Goal: Task Accomplishment & Management: Use online tool/utility

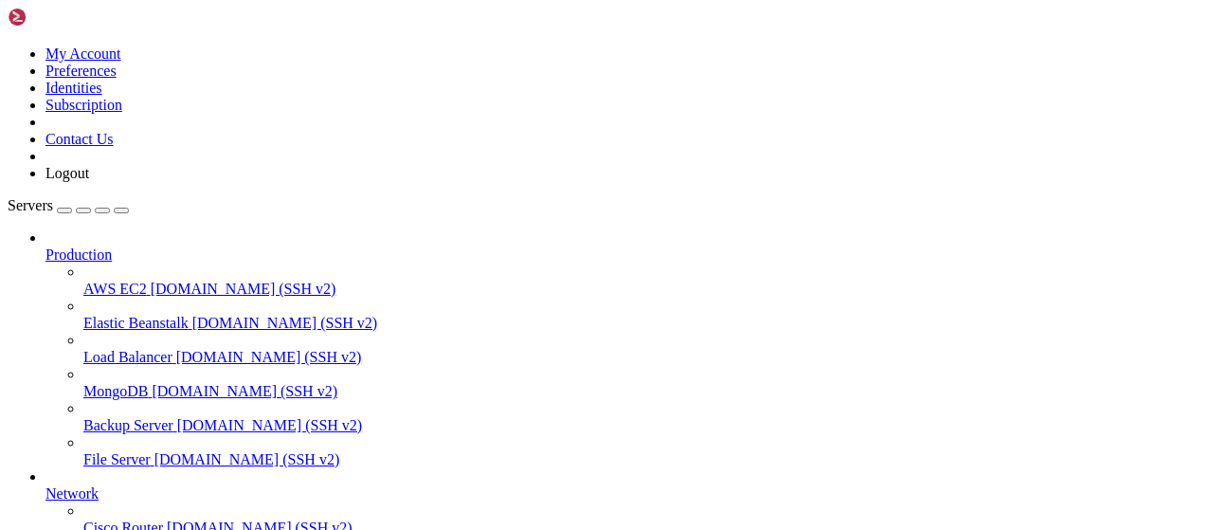
scroll to position [0, 0]
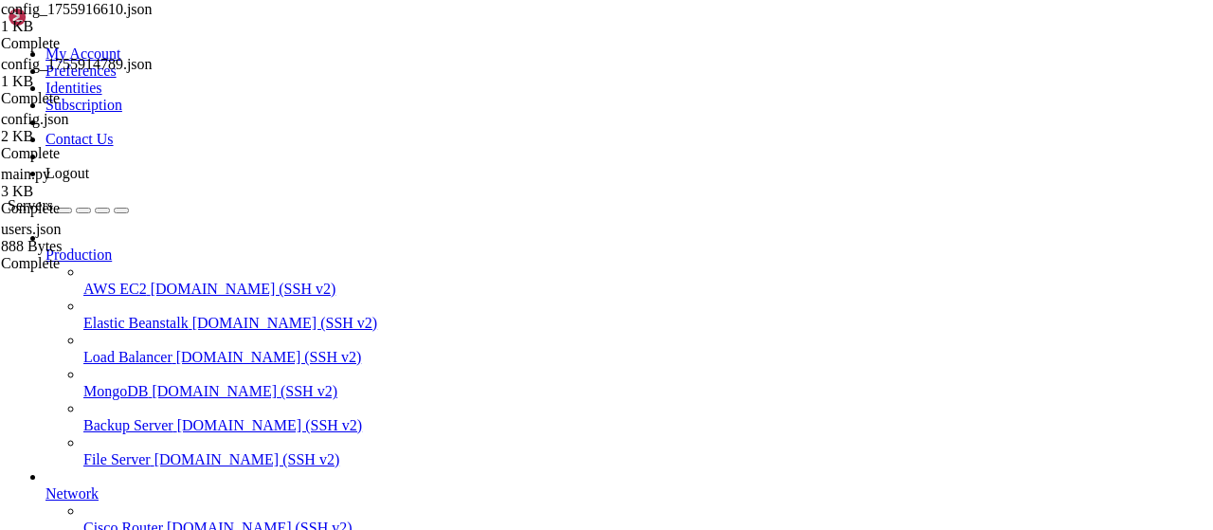
drag, startPoint x: 213, startPoint y: 1380, endPoint x: 192, endPoint y: 1380, distance: 20.8
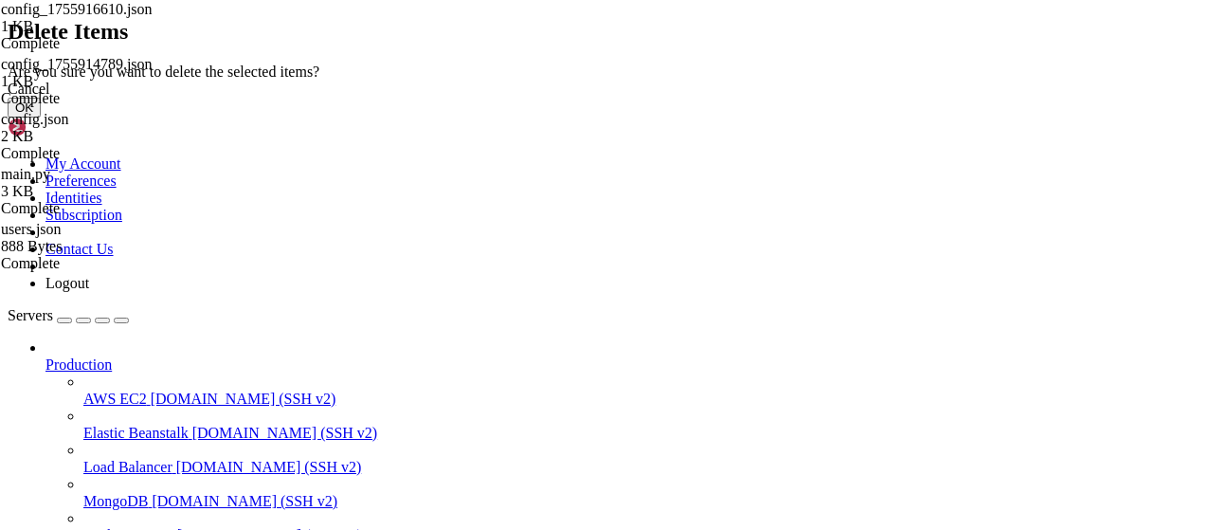
click at [41, 118] on button "OK" at bounding box center [24, 108] width 33 height 20
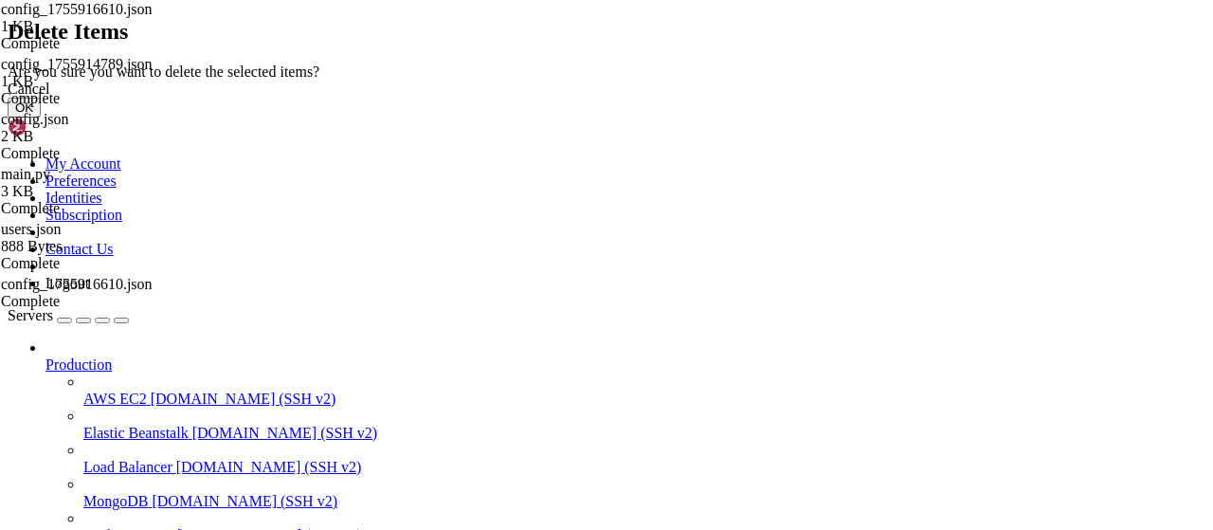
drag, startPoint x: 852, startPoint y: 322, endPoint x: 588, endPoint y: 231, distance: 278.7
click at [41, 118] on button "OK" at bounding box center [24, 108] width 33 height 20
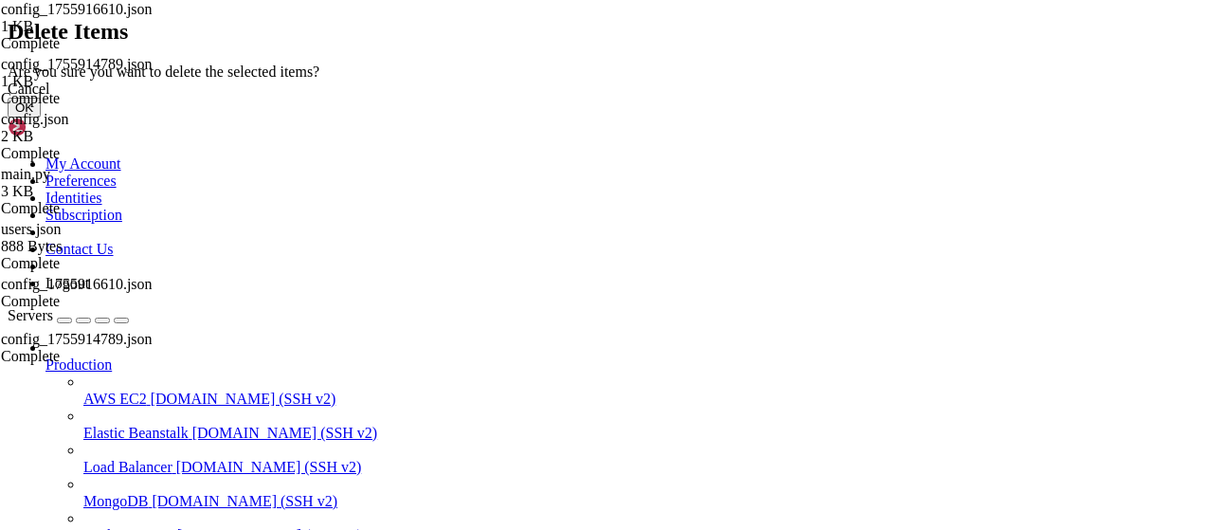
click at [41, 118] on button "OK" at bounding box center [24, 108] width 33 height 20
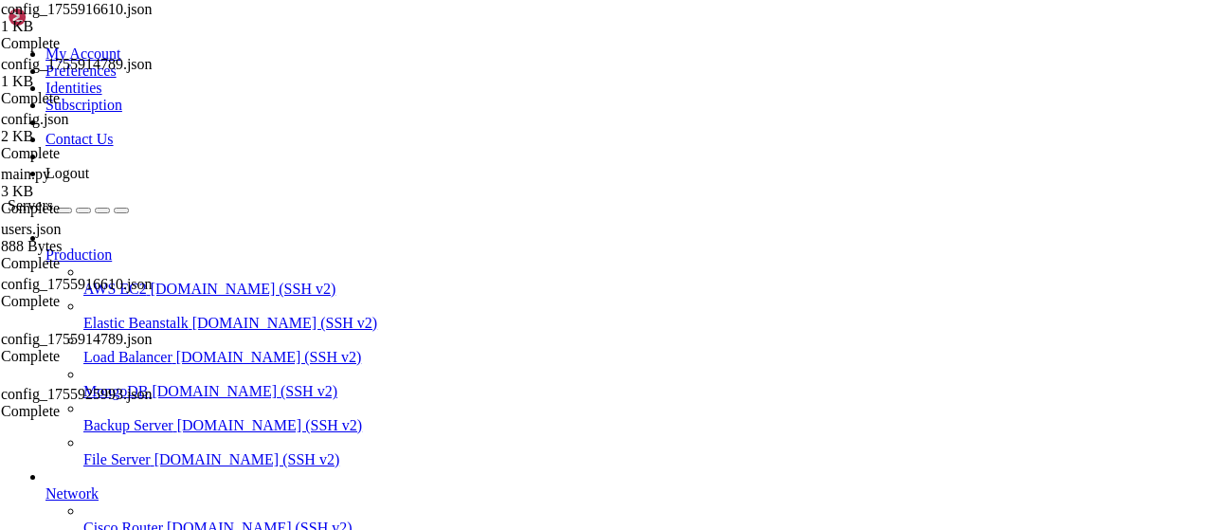
type input "/root/vpn-manager"
